Goal: Find specific page/section: Find specific page/section

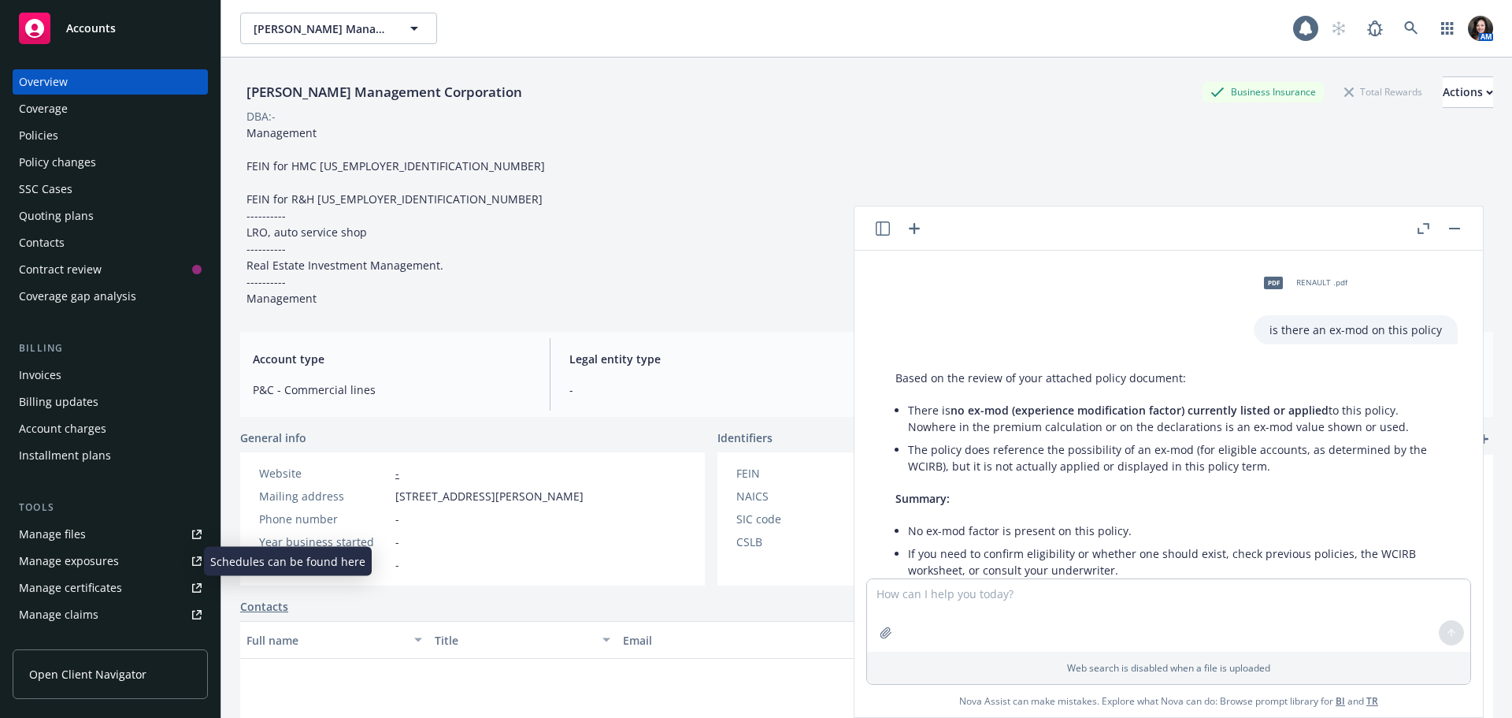
scroll to position [76, 0]
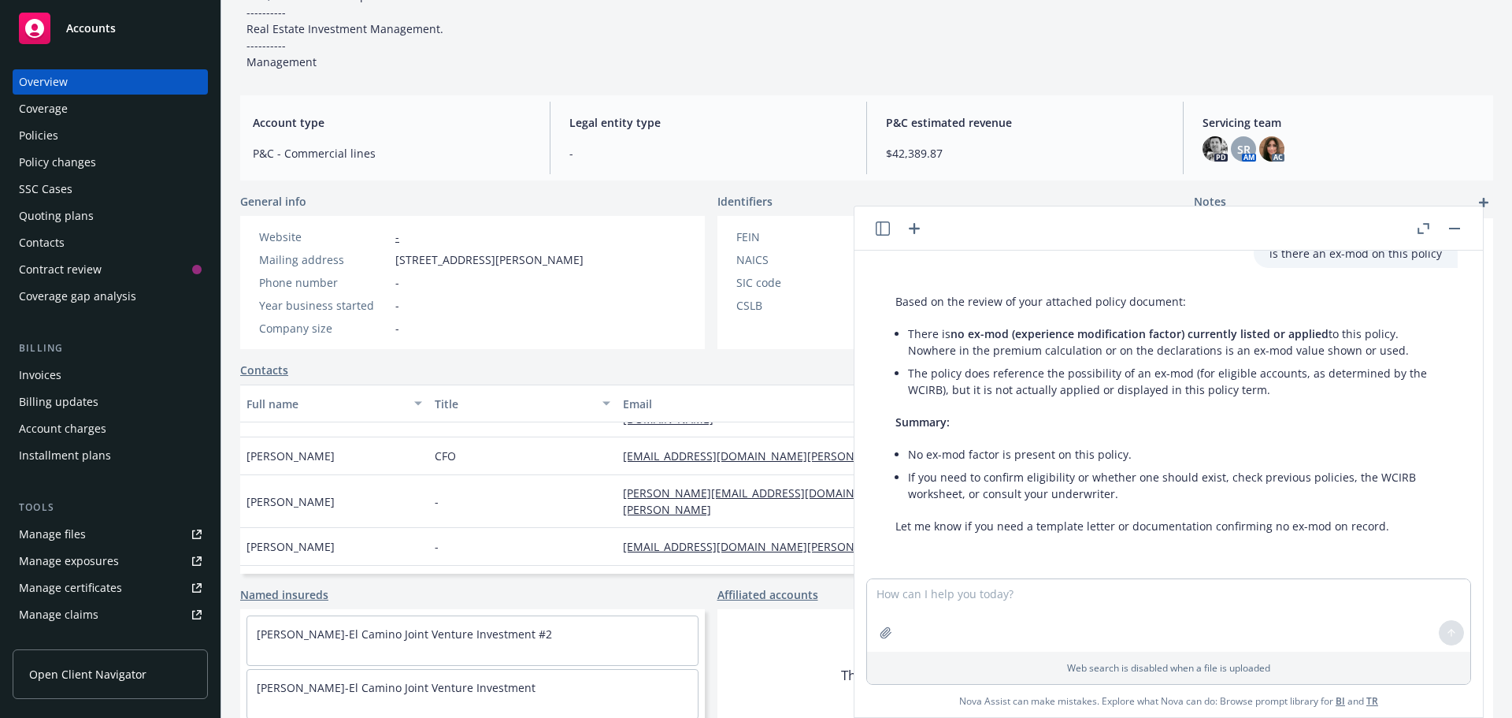
click at [885, 229] on icon "button" at bounding box center [883, 228] width 14 height 14
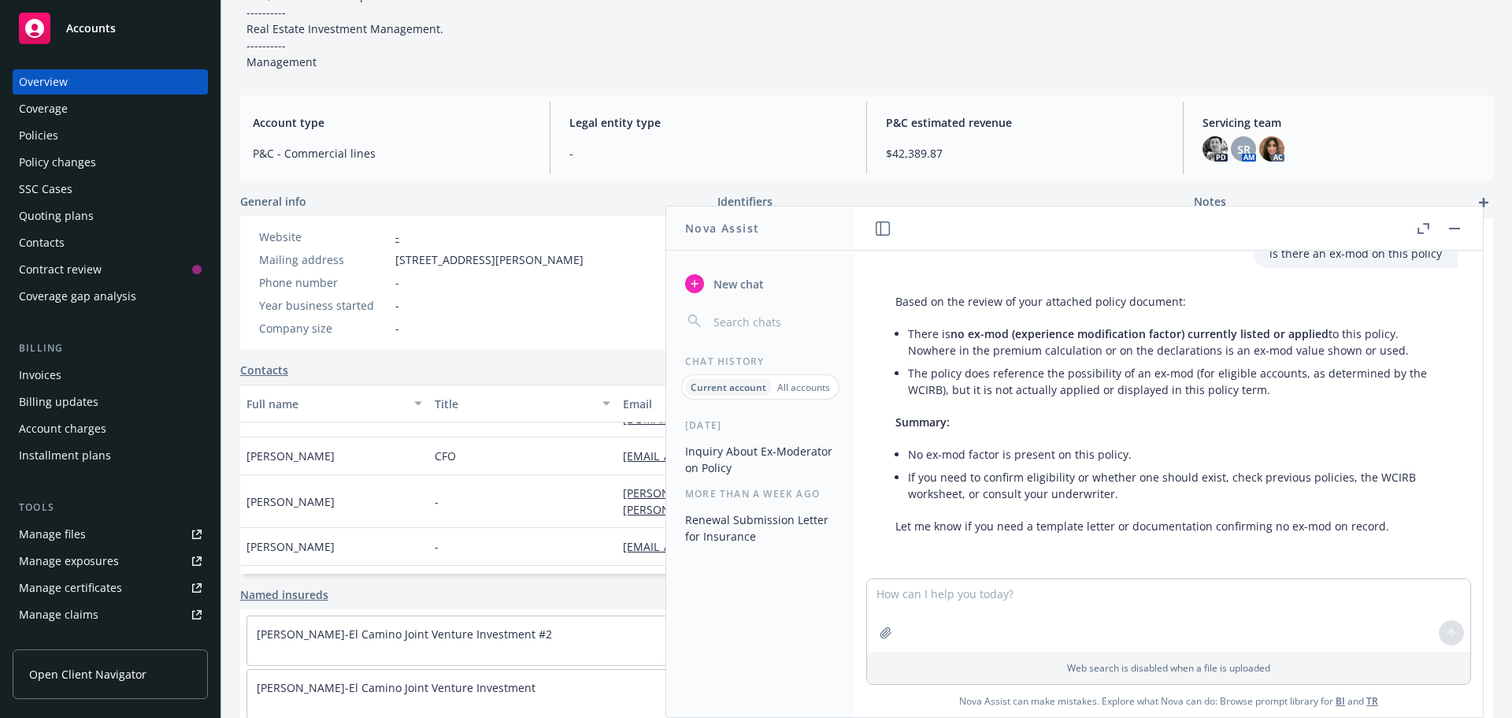
click at [117, 135] on div "Policies" at bounding box center [110, 135] width 183 height 25
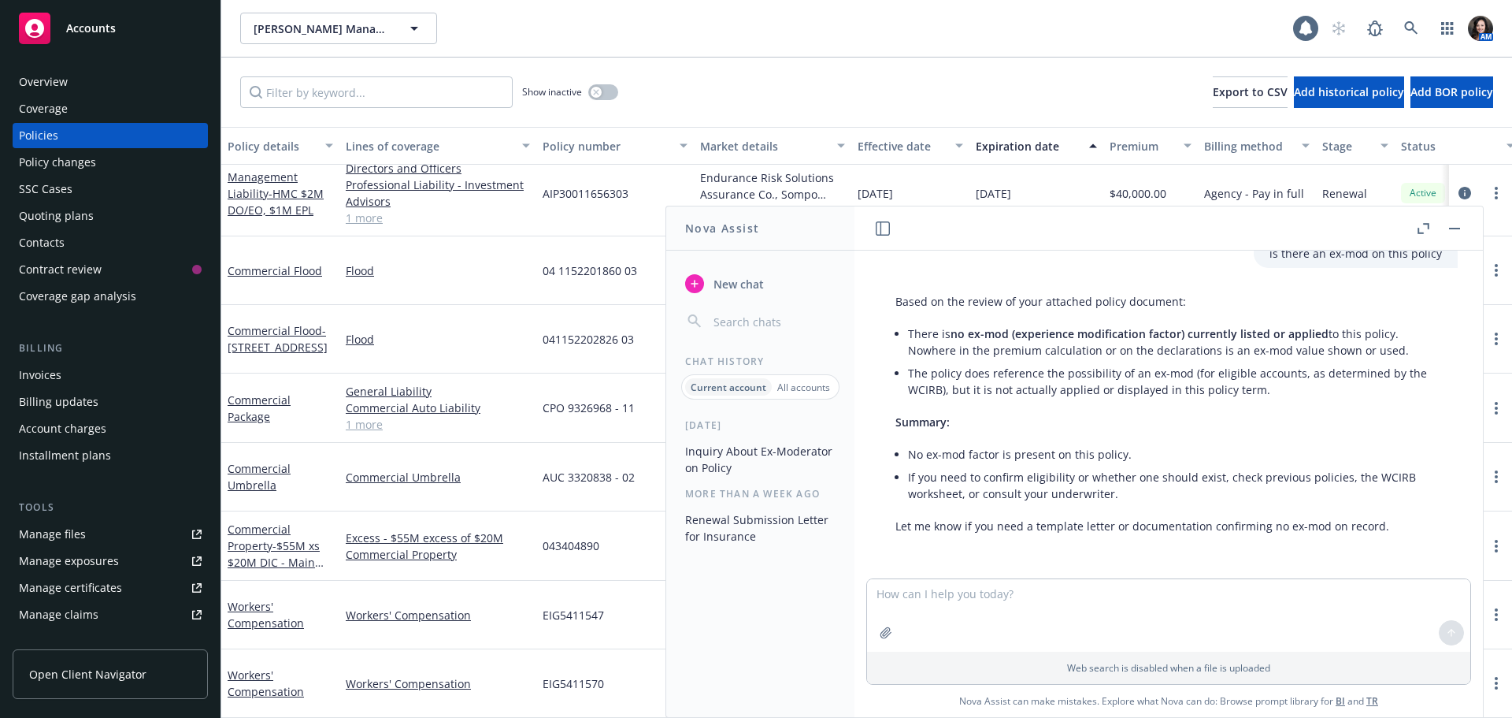
scroll to position [600, 0]
click at [1445, 226] on div at bounding box center [1439, 228] width 50 height 19
click at [1461, 231] on button "button" at bounding box center [1454, 228] width 19 height 19
